Goal: Book appointment/travel/reservation

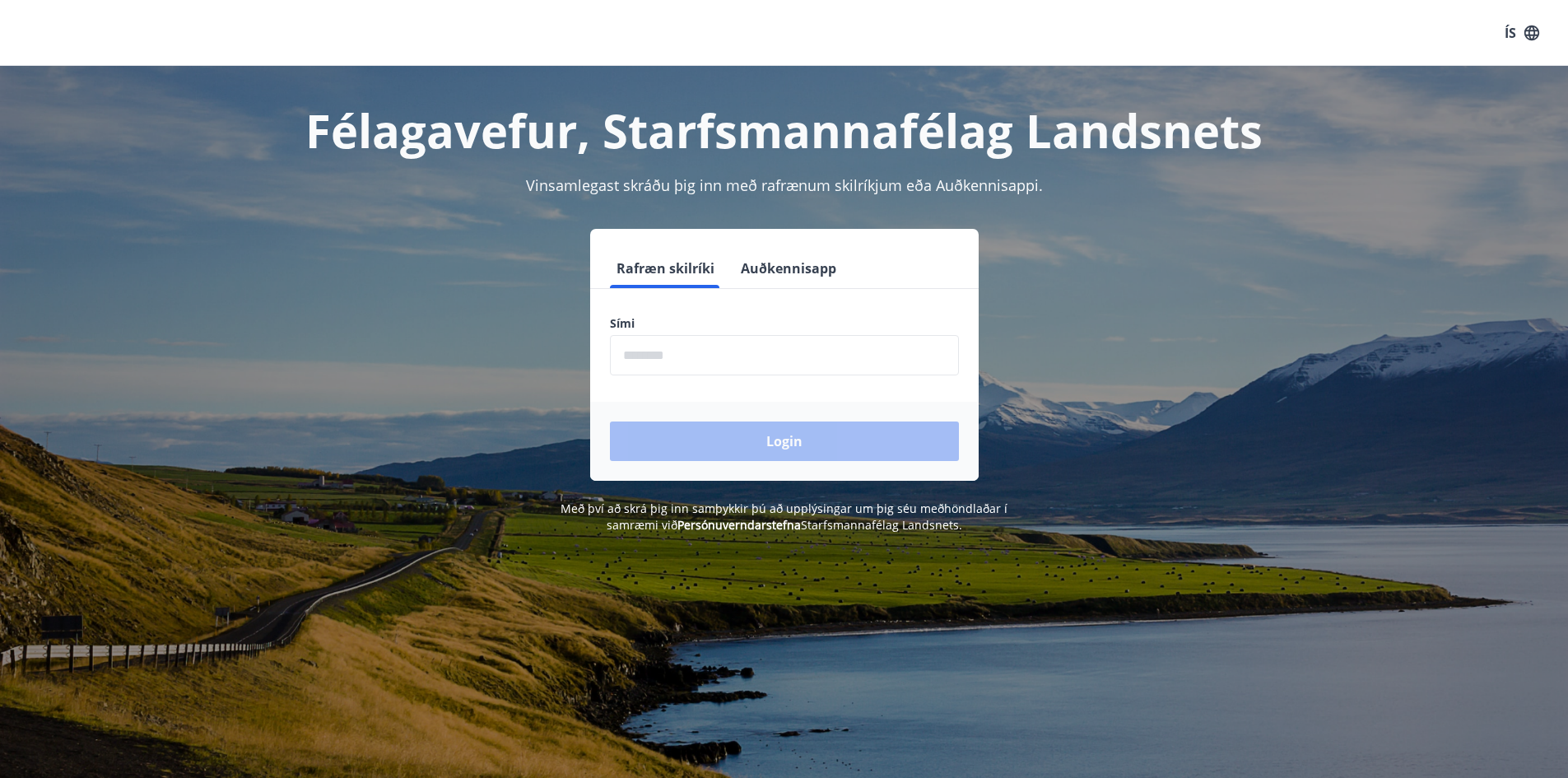
click at [736, 356] on input "phone" at bounding box center [784, 355] width 349 height 41
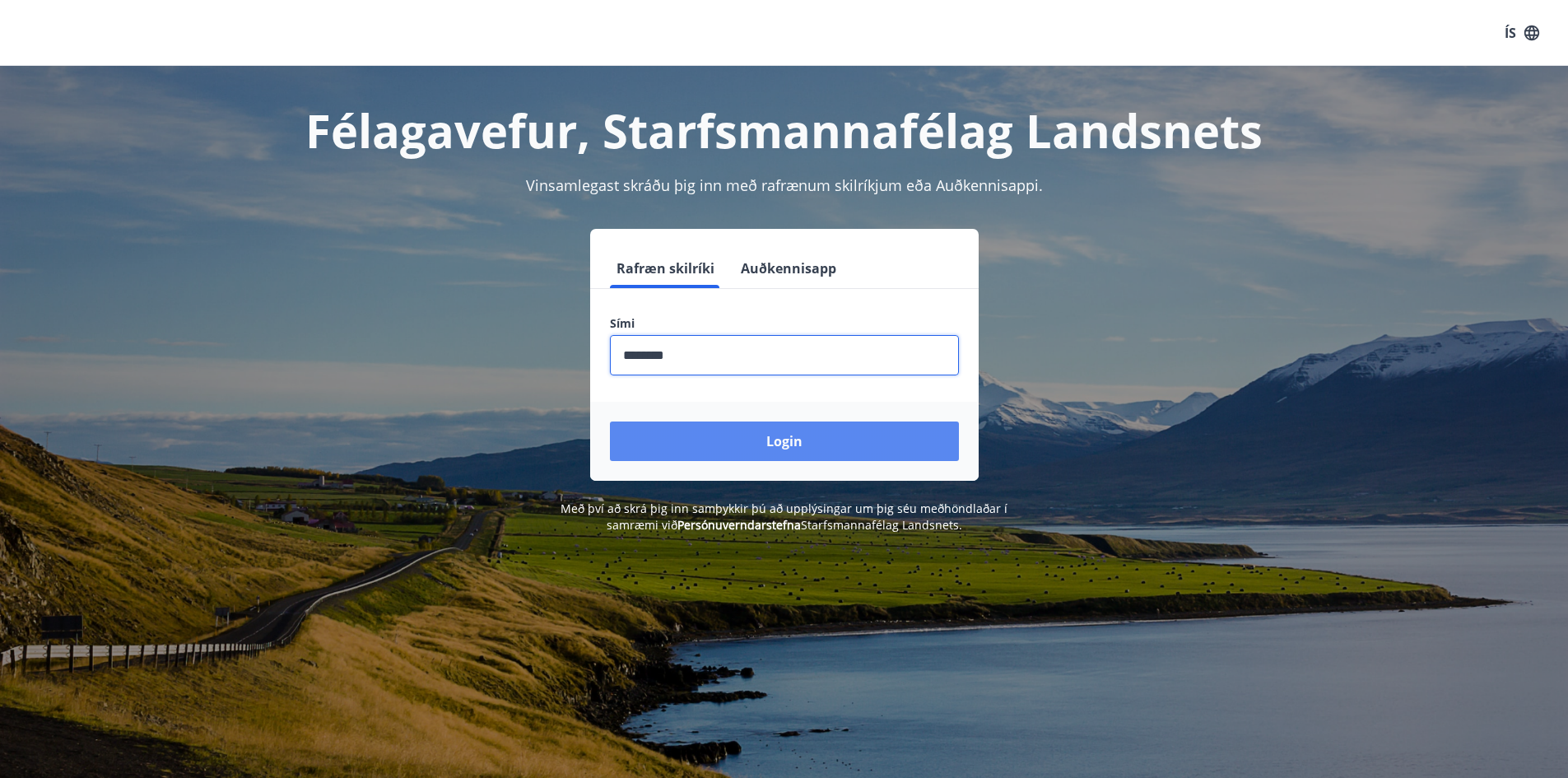
type input "********"
click at [748, 447] on button "Login" at bounding box center [784, 441] width 349 height 40
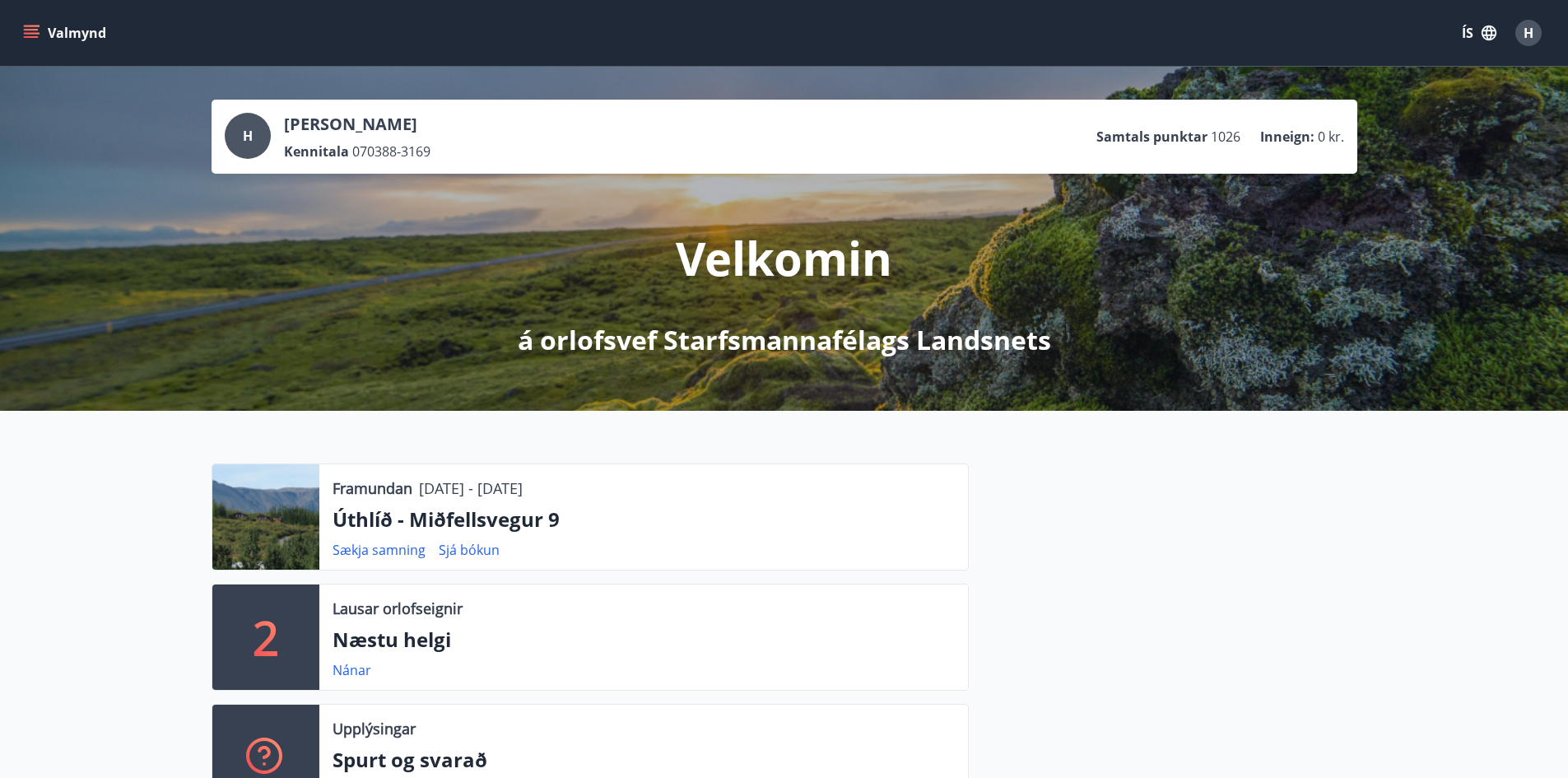
click at [28, 30] on icon "menu" at bounding box center [31, 29] width 15 height 2
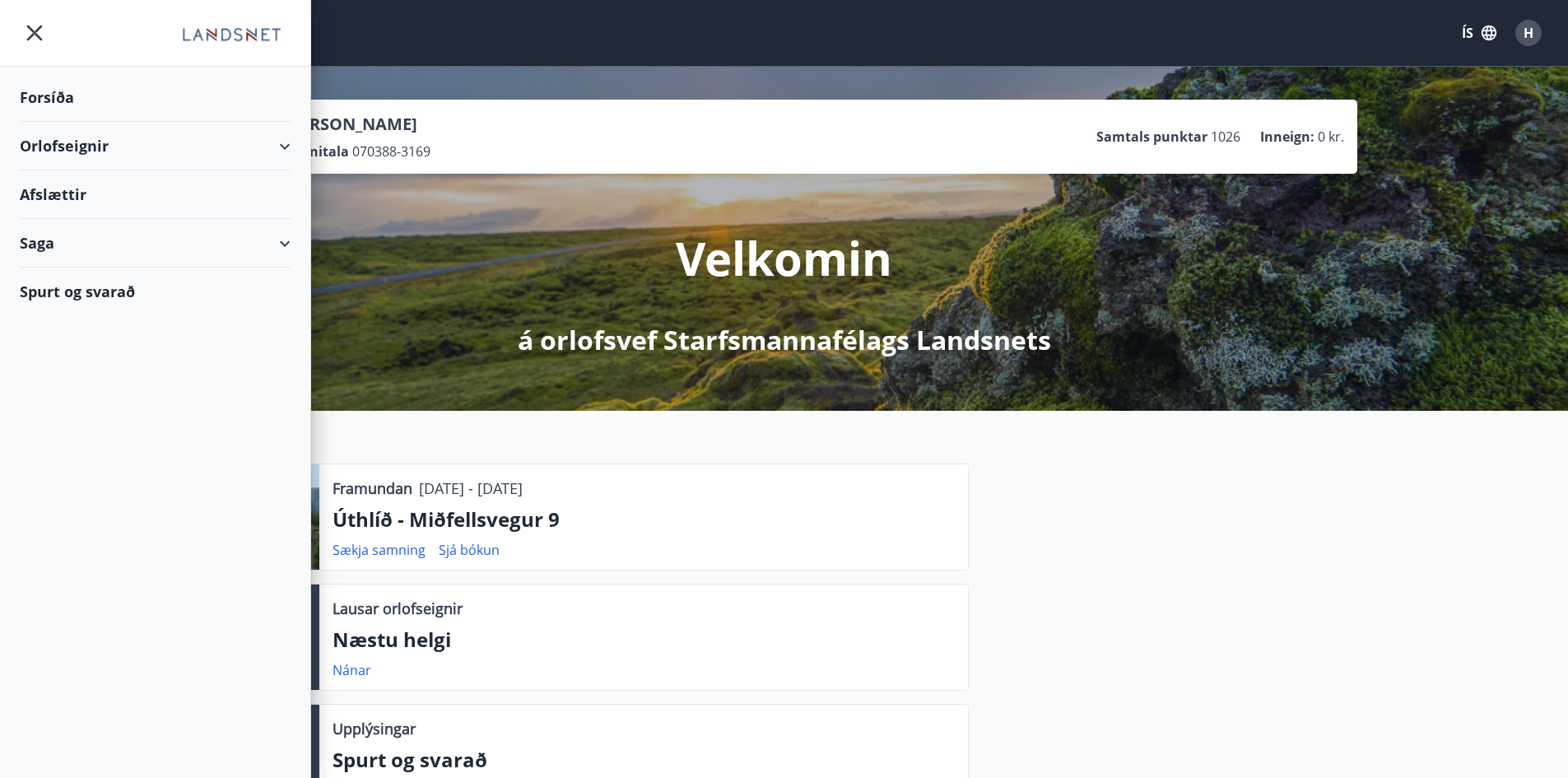
click at [285, 141] on div "Orlofseignir" at bounding box center [155, 145] width 271 height 49
click at [71, 219] on div "Bókunardagatal" at bounding box center [156, 223] width 245 height 35
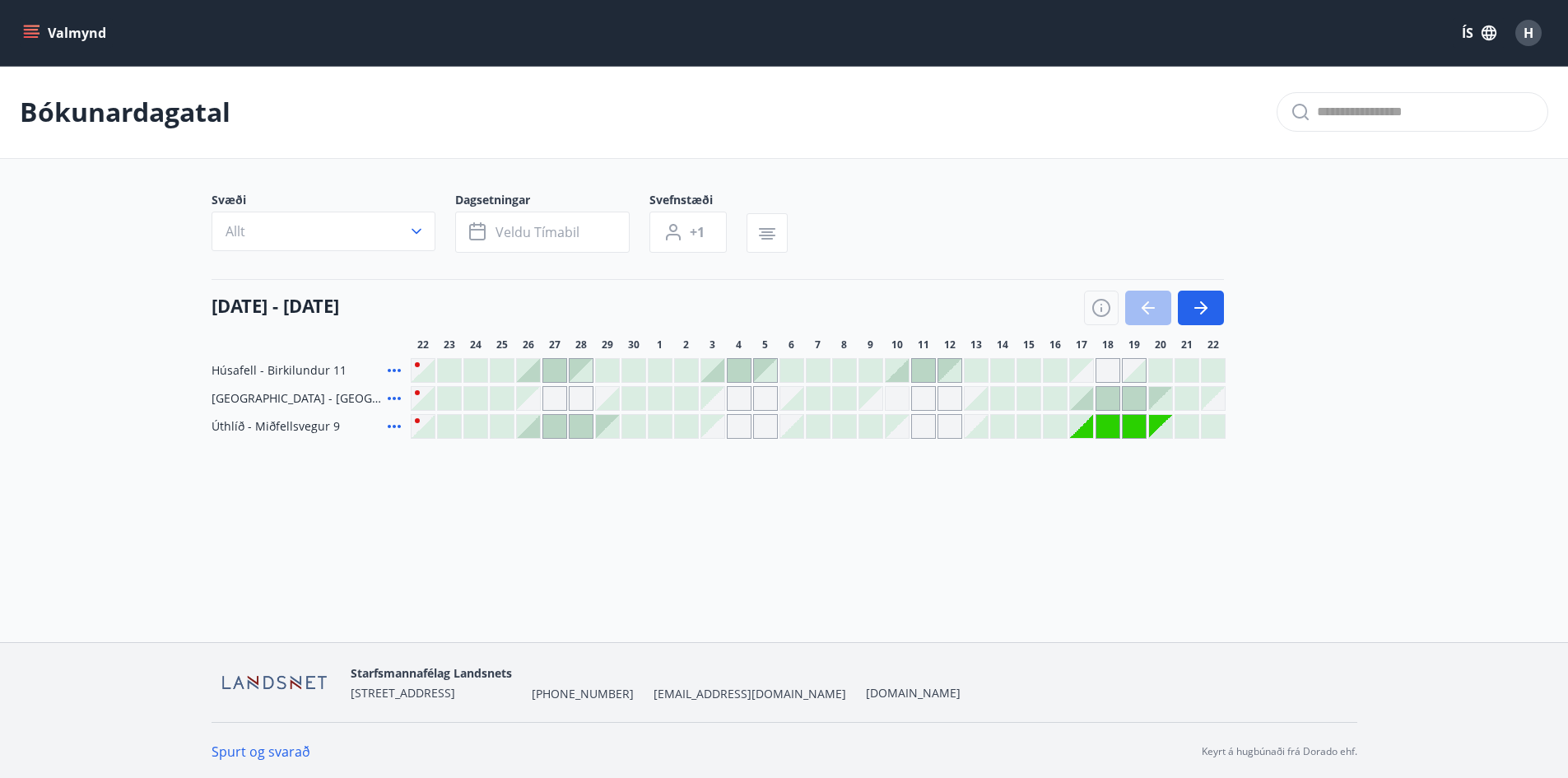
click at [1111, 366] on div "Gráir dagar eru ekki bókanlegir" at bounding box center [1107, 370] width 25 height 25
click at [1348, 372] on div "Húsafell - Birkilundur 11 Gráir dagar eru ekki bókanlegir Akureyri - Klettaborg…" at bounding box center [784, 399] width 1146 height 81
click at [1168, 367] on div at bounding box center [1160, 370] width 23 height 23
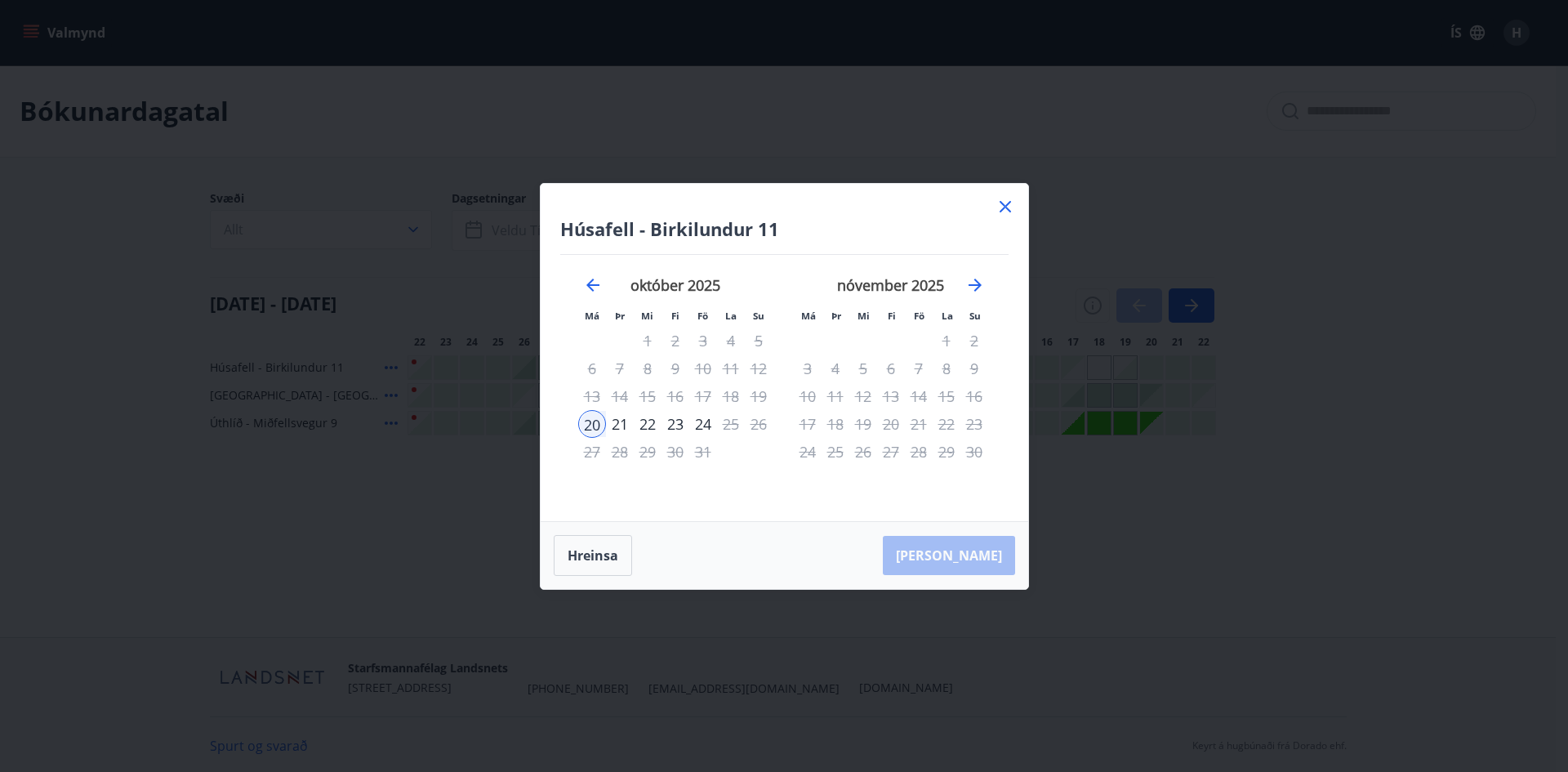
click at [652, 427] on div "22" at bounding box center [647, 424] width 27 height 27
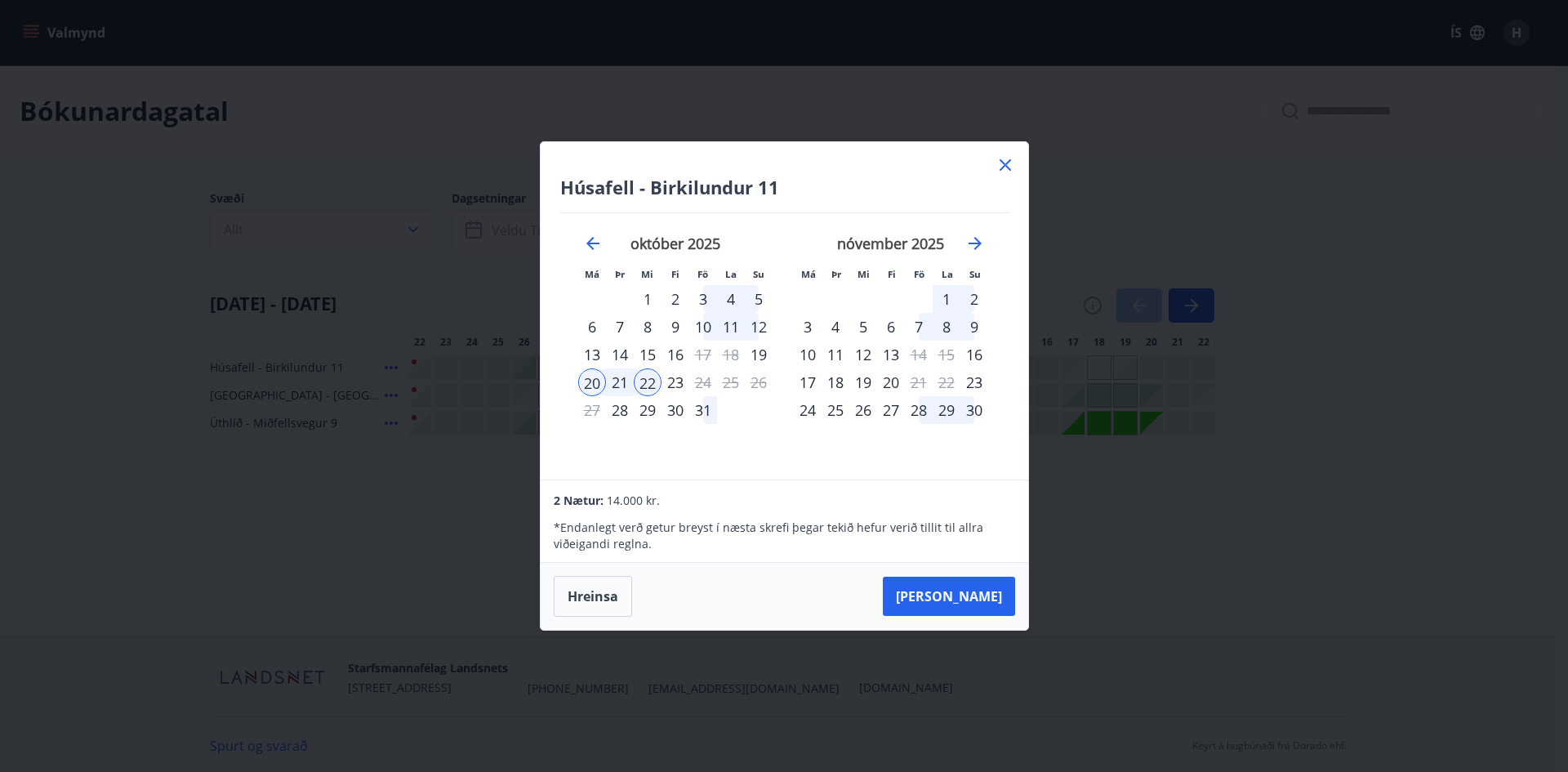
click at [1005, 159] on icon at bounding box center [1005, 164] width 19 height 19
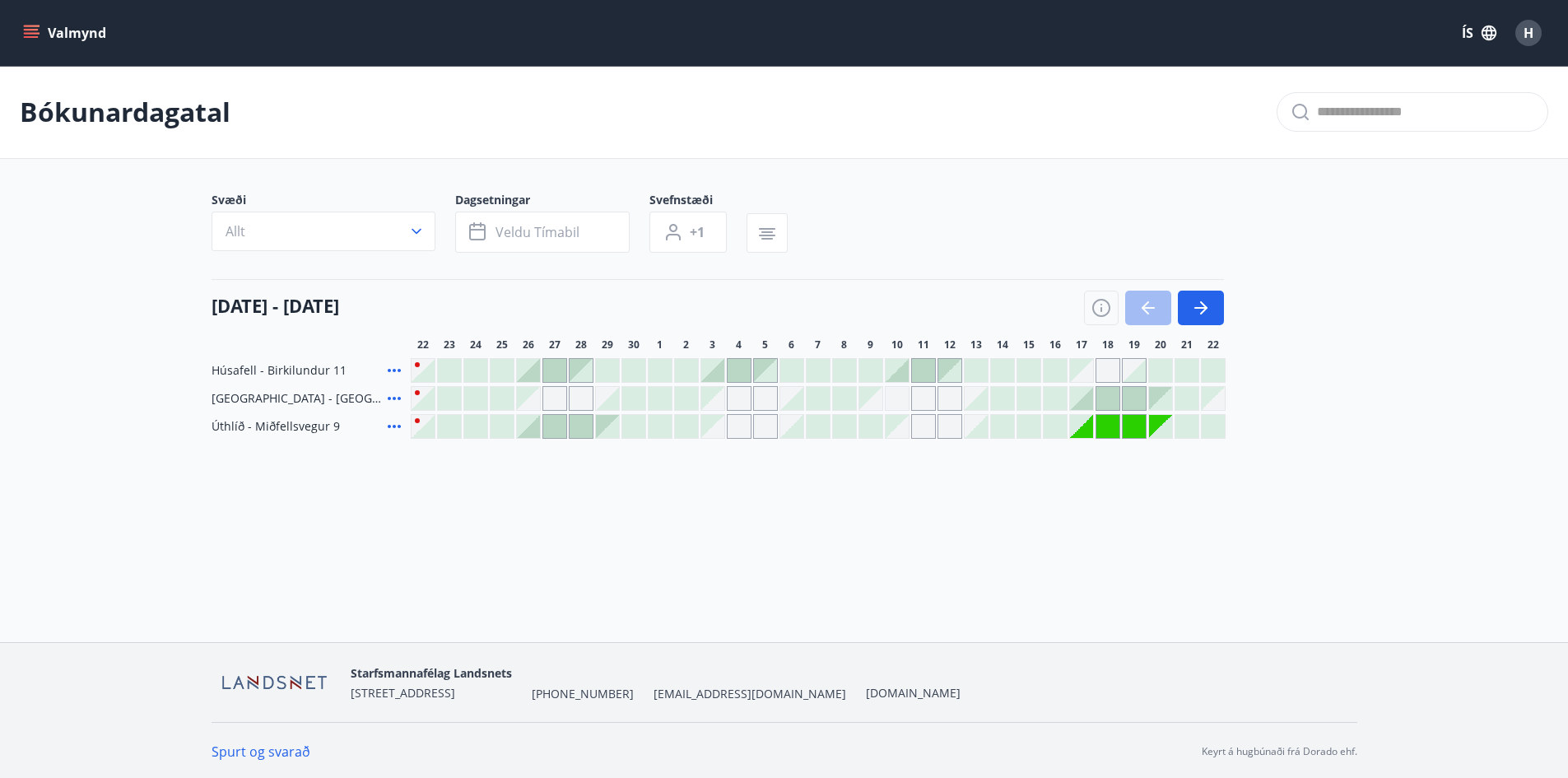
click at [1132, 432] on div "Gráir dagar eru ekki bókanlegir" at bounding box center [1134, 426] width 23 height 23
drag, startPoint x: 1106, startPoint y: 431, endPoint x: 1136, endPoint y: 435, distance: 30.3
click at [1109, 430] on div "Gráir dagar eru ekki bókanlegir" at bounding box center [1107, 426] width 23 height 23
drag, startPoint x: 1151, startPoint y: 434, endPoint x: 1122, endPoint y: 425, distance: 30.4
click at [1123, 425] on div "Gráir dagar eru ekki bókanlegir" at bounding box center [1134, 426] width 23 height 23
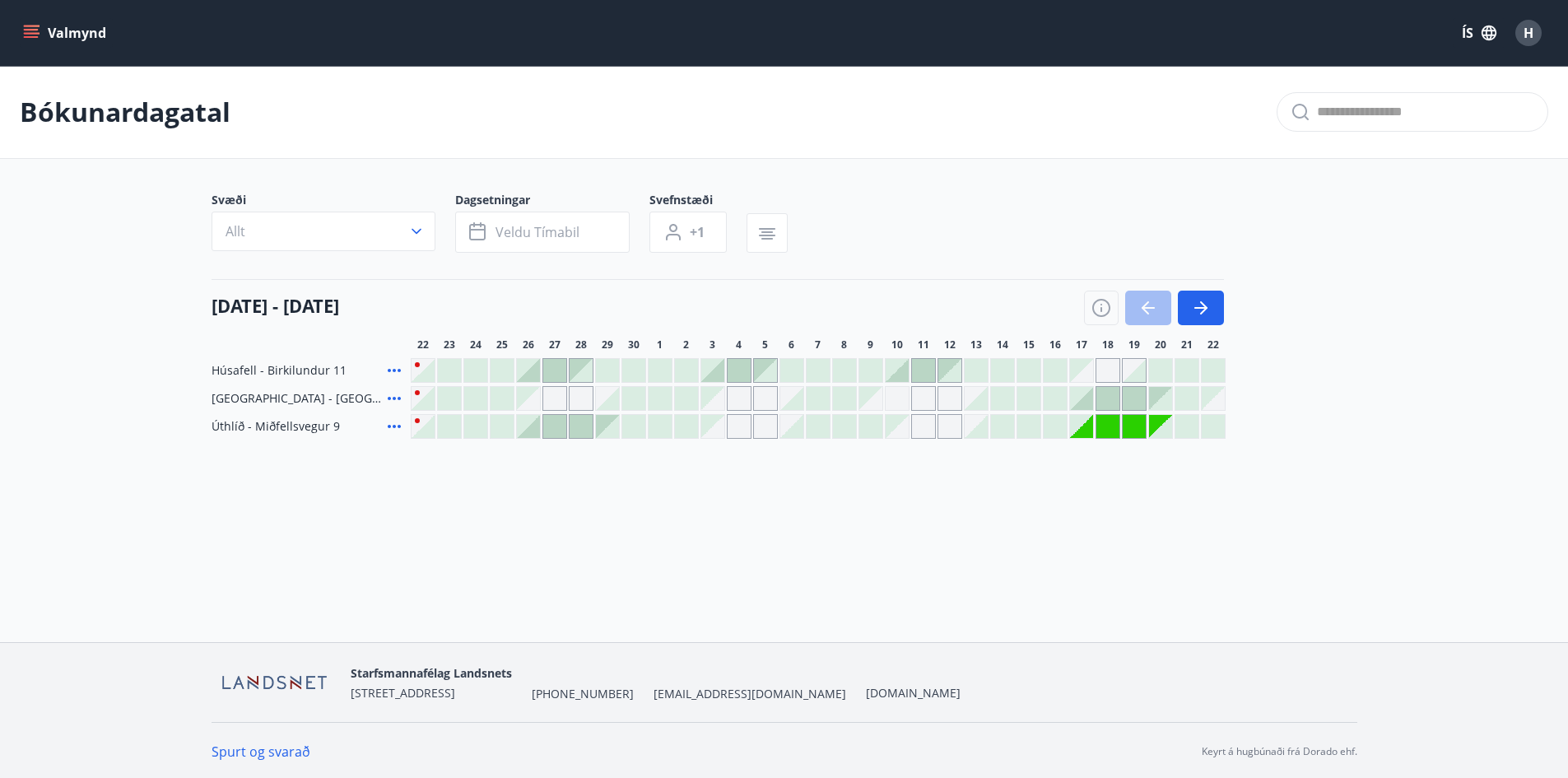
click at [78, 29] on button "Valmynd" at bounding box center [65, 33] width 93 height 29
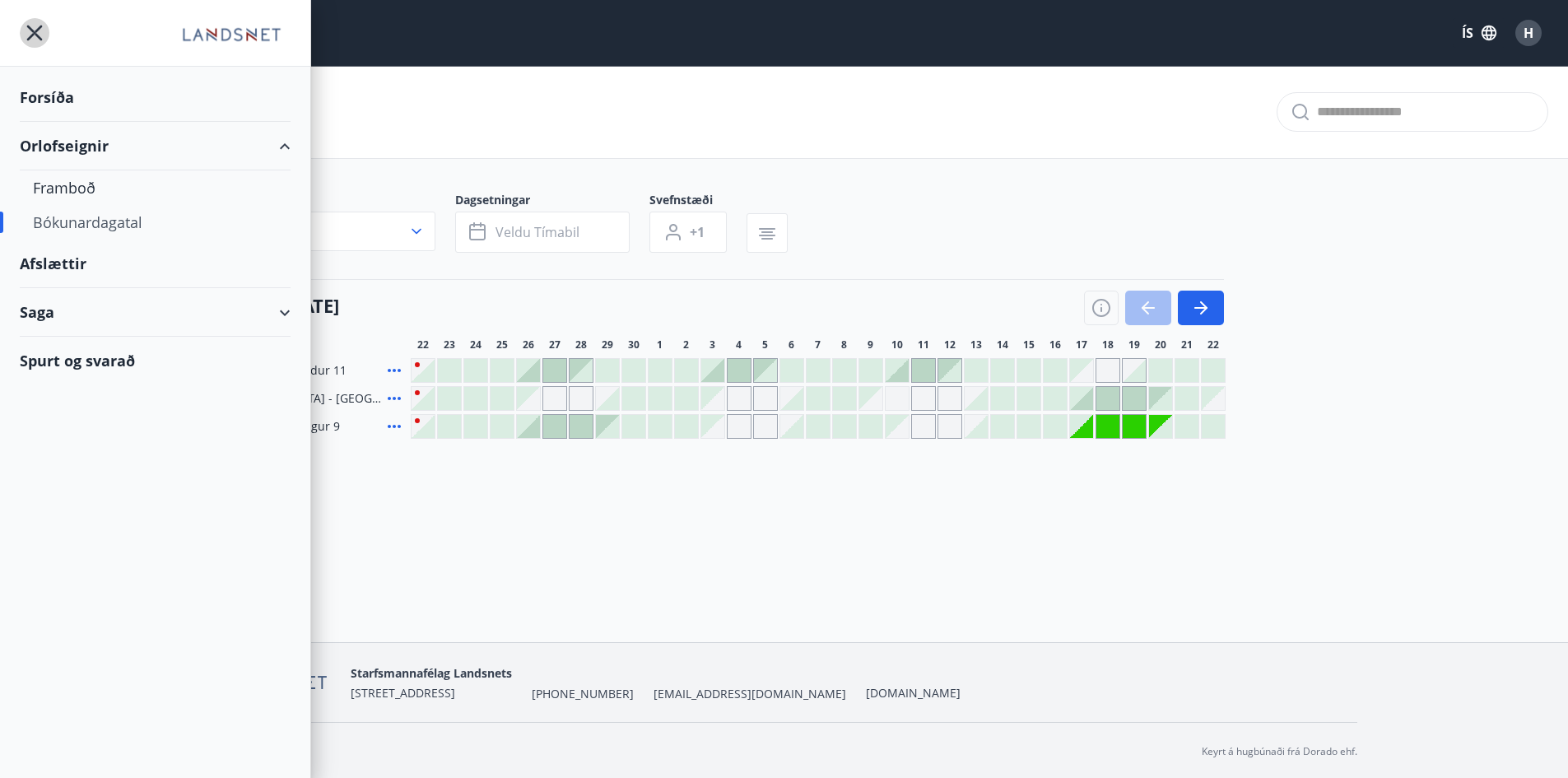
click at [25, 37] on icon "menu" at bounding box center [34, 33] width 29 height 29
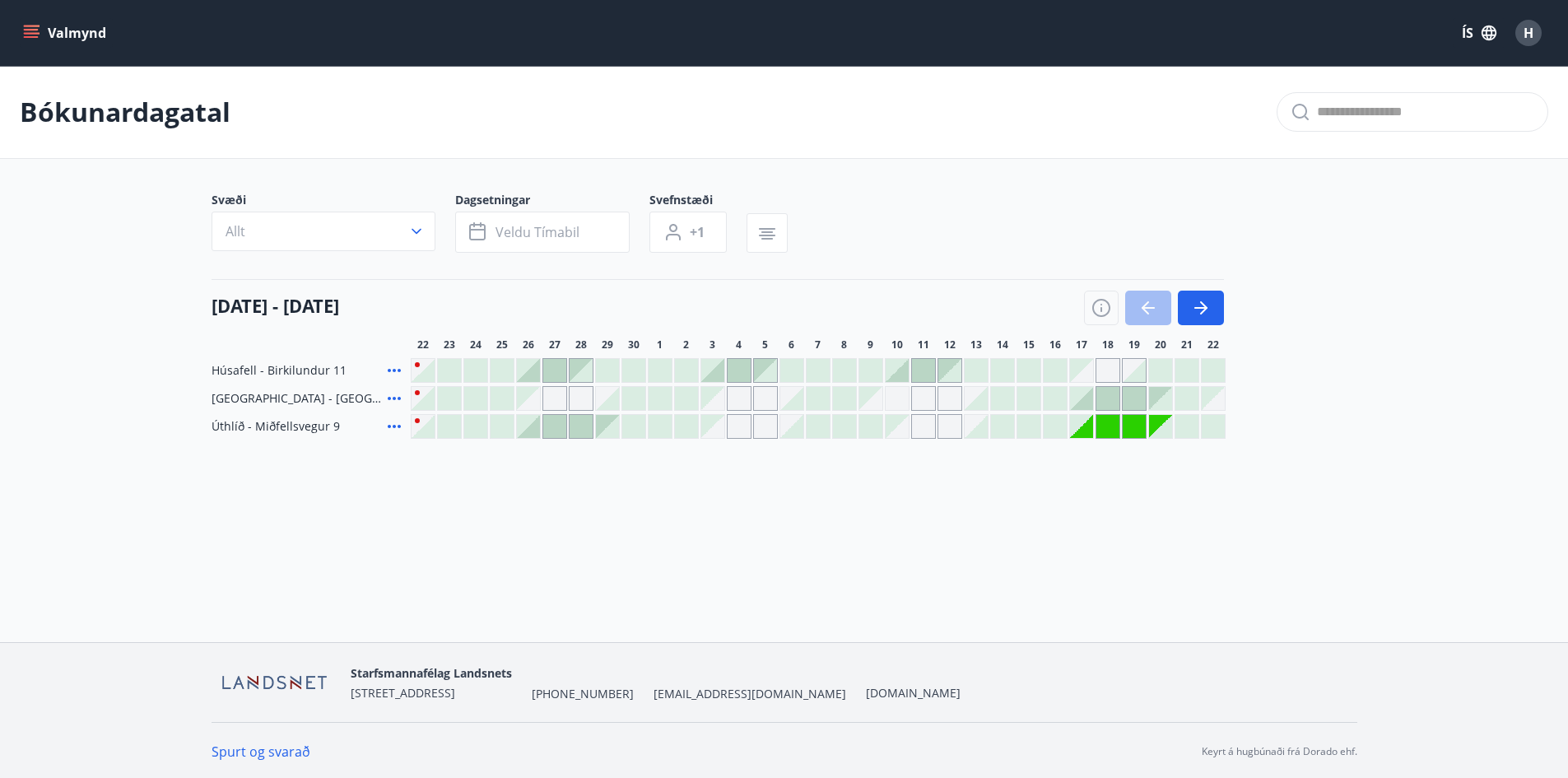
click at [94, 39] on button "Valmynd" at bounding box center [65, 33] width 93 height 29
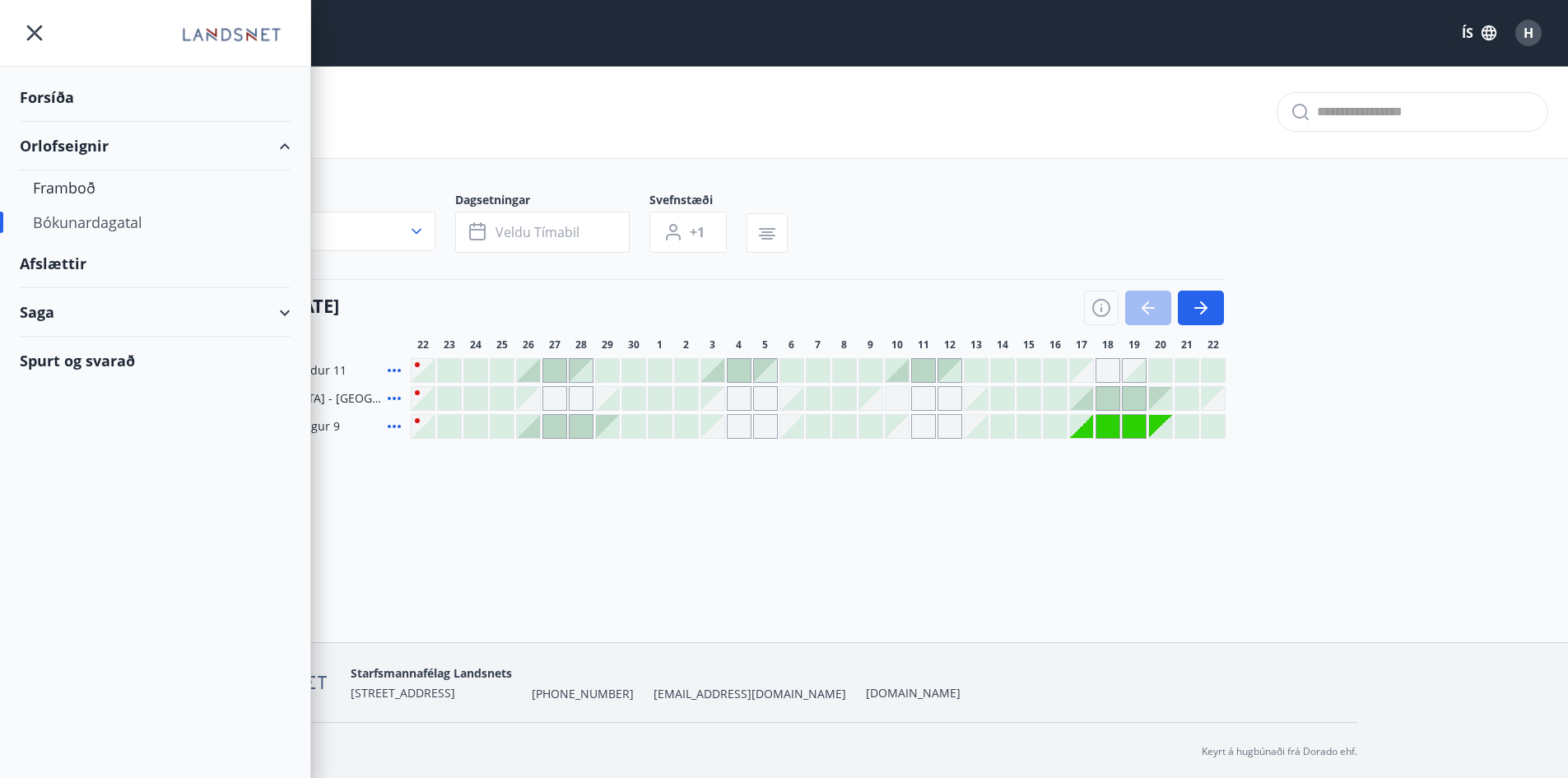
click at [108, 95] on div "Forsíða" at bounding box center [155, 98] width 271 height 49
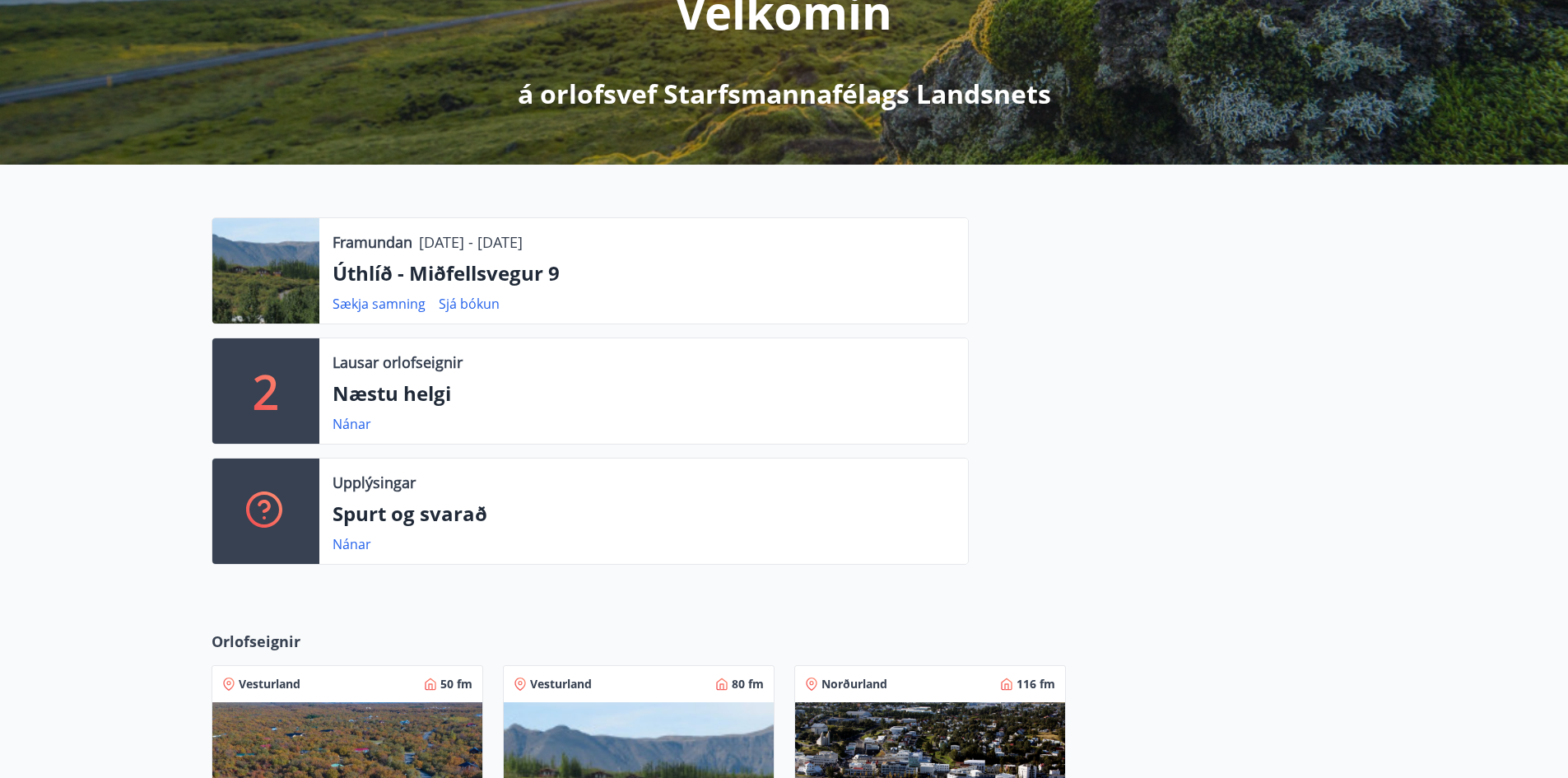
scroll to position [247, 0]
click at [481, 302] on link "Sjá bókun" at bounding box center [469, 303] width 61 height 18
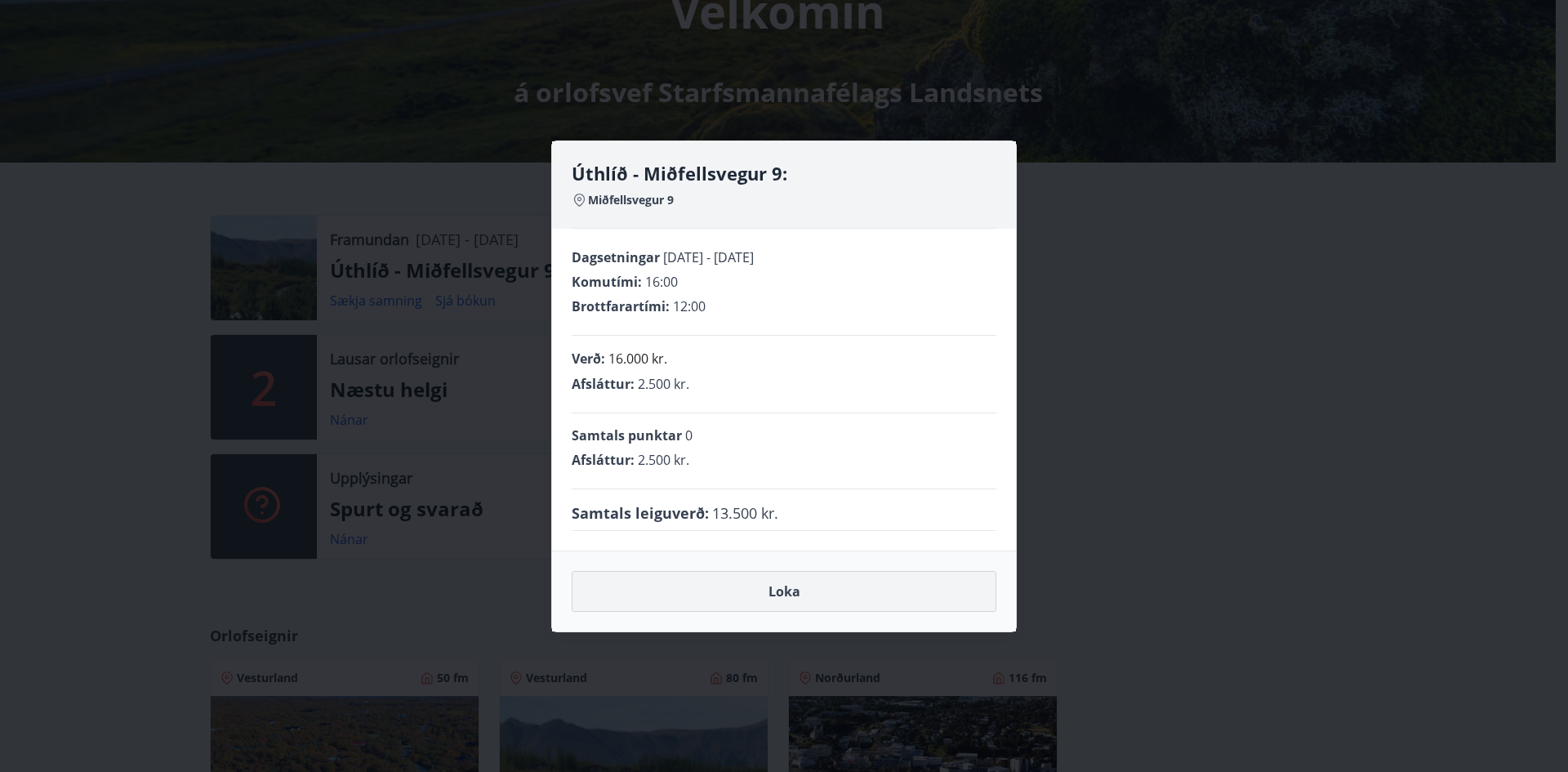
click at [755, 576] on button "Loka" at bounding box center [784, 591] width 425 height 41
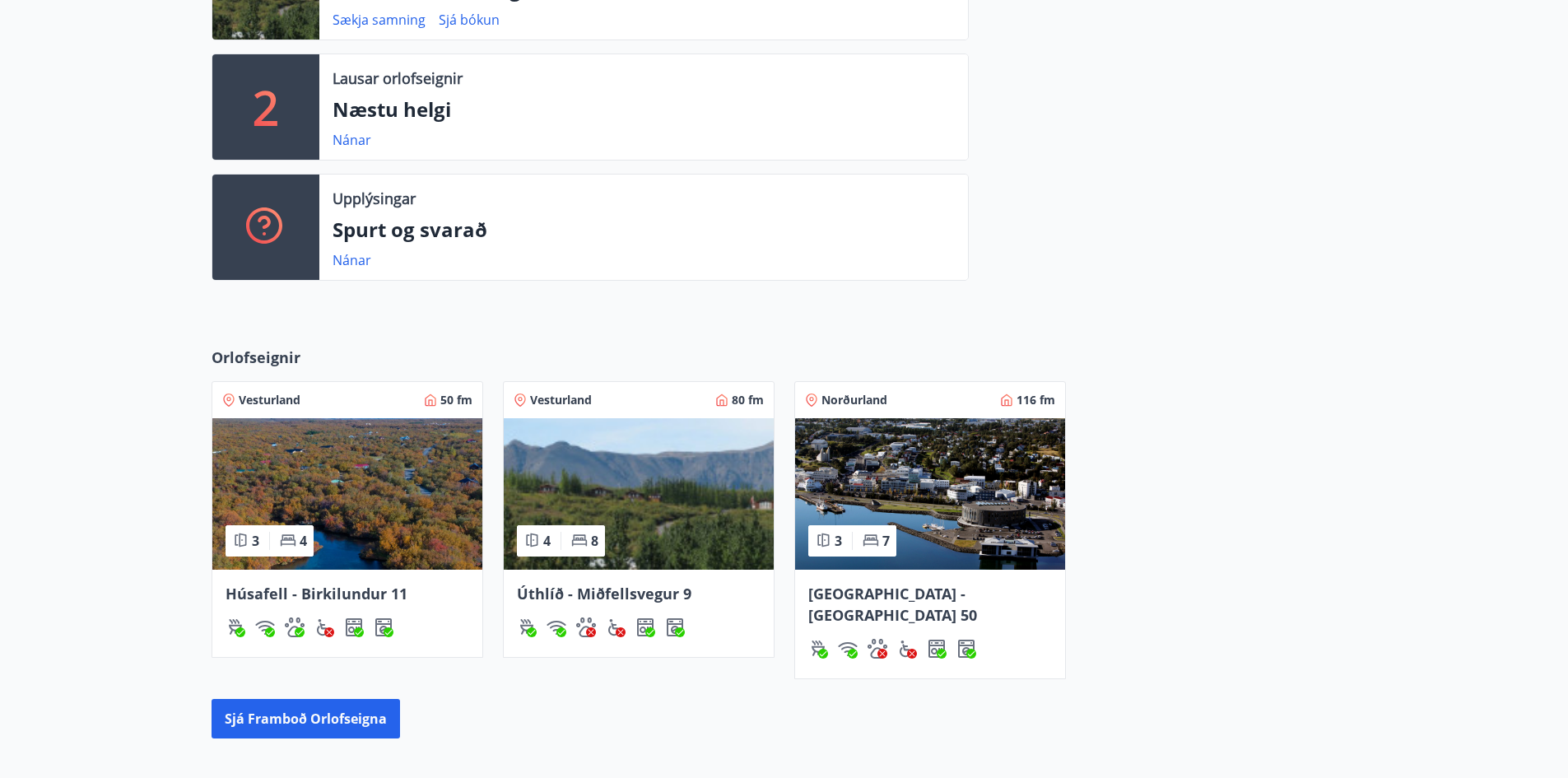
scroll to position [527, 0]
